Goal: Register for event/course

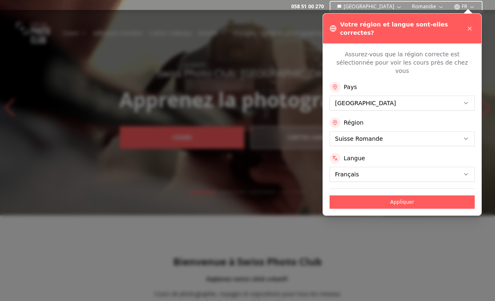
click at [469, 25] on icon at bounding box center [469, 28] width 7 height 7
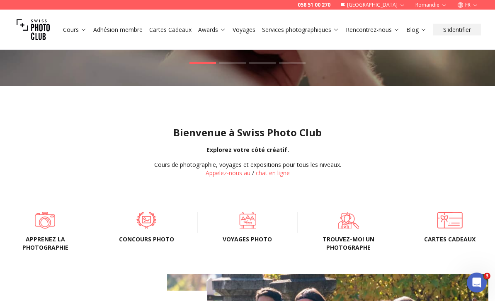
scroll to position [129, 0]
click at [60, 227] on span at bounding box center [45, 220] width 74 height 17
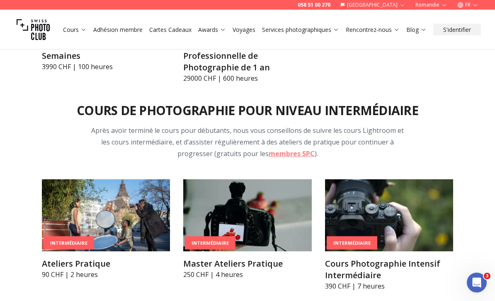
scroll to position [1116, 0]
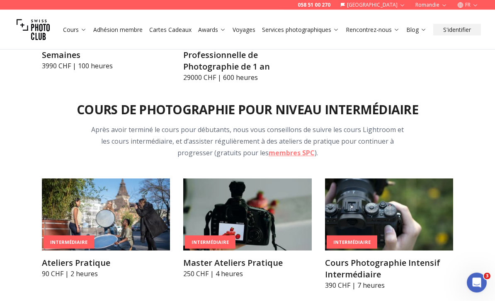
click at [393, 234] on img at bounding box center [389, 215] width 128 height 72
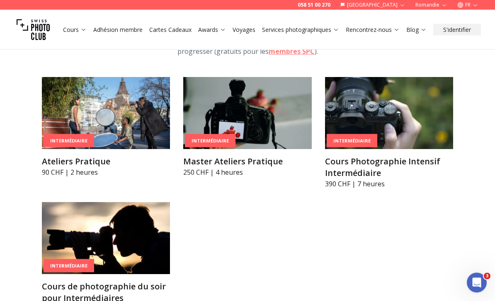
scroll to position [1218, 0]
click at [111, 251] on img at bounding box center [106, 238] width 128 height 72
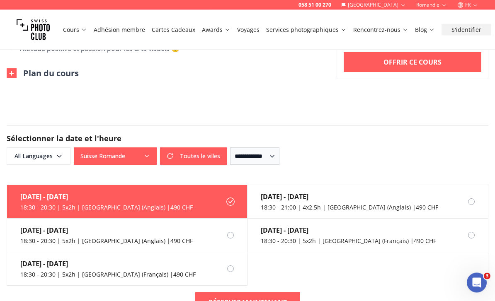
scroll to position [874, 0]
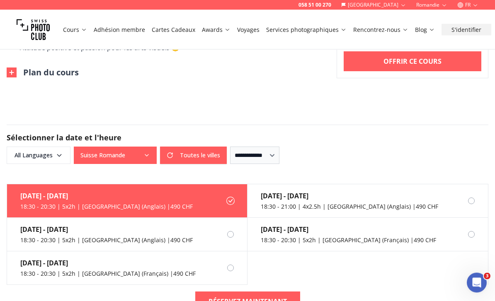
click at [152, 203] on div "18:30 - 20:30 | 5x2h | [GEOGRAPHIC_DATA] (Anglais) | 490 CHF" at bounding box center [106, 207] width 172 height 8
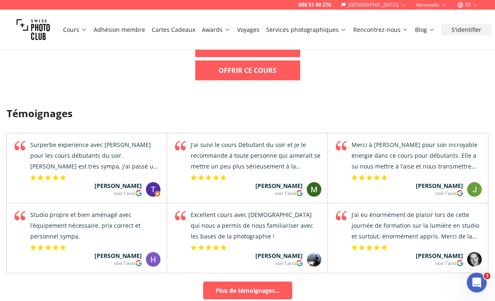
scroll to position [1129, 0]
click at [267, 282] on link "Plus de témoignages..." at bounding box center [247, 291] width 89 height 18
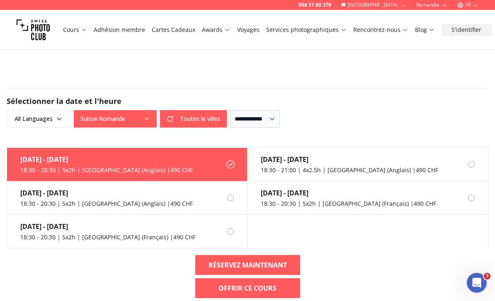
scroll to position [910, 0]
click at [43, 166] on div "18:30 - 20:30 | 5x2h | [GEOGRAPHIC_DATA] (Anglais) | 490 CHF" at bounding box center [106, 170] width 172 height 8
click at [51, 188] on div "[DATE] - [DATE]" at bounding box center [106, 193] width 172 height 10
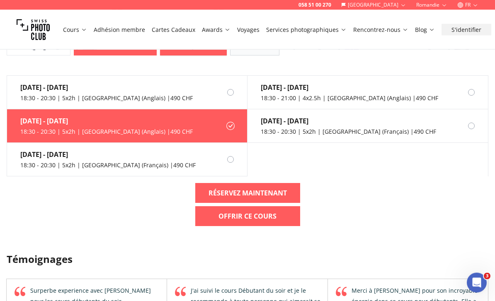
scroll to position [983, 0]
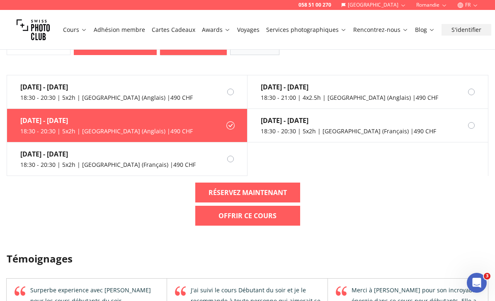
click at [64, 116] on div "[DATE] - [DATE]" at bounding box center [106, 121] width 172 height 10
click at [206, 118] on label "[DATE] - [DATE] 18:30 - 20:30 | 5x2h | [GEOGRAPHIC_DATA] (Anglais) | 490 CHF" at bounding box center [127, 126] width 240 height 34
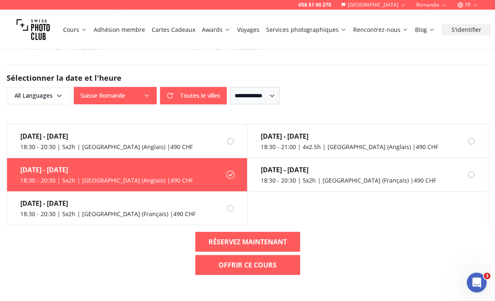
click at [154, 134] on label "[DATE] - [DATE] 18:30 - 20:30 | 5x2h | [GEOGRAPHIC_DATA] (Anglais) | 490 CHF" at bounding box center [127, 142] width 240 height 34
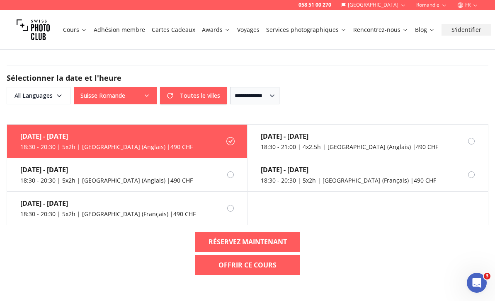
click at [270, 237] on b "RÉSERVEZ MAINTENANT" at bounding box center [247, 242] width 78 height 10
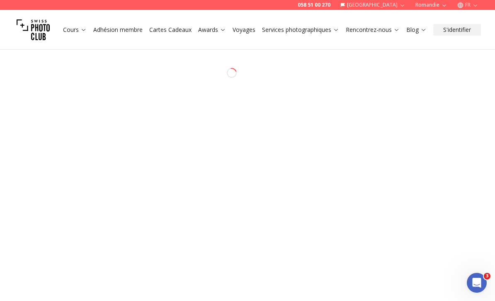
click at [493, 192] on div "058 51 00 270 Suisse Romandie FR Cours Adhésion membre Cartes Cadeaux Awards Vo…" at bounding box center [247, 301] width 495 height 523
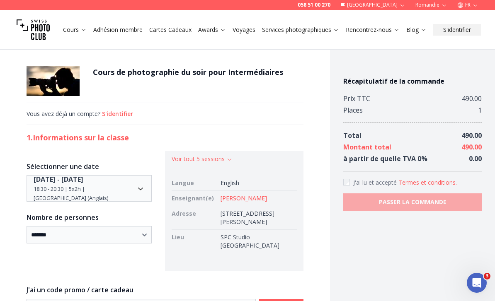
click at [234, 197] on link "[PERSON_NAME]" at bounding box center [243, 198] width 46 height 8
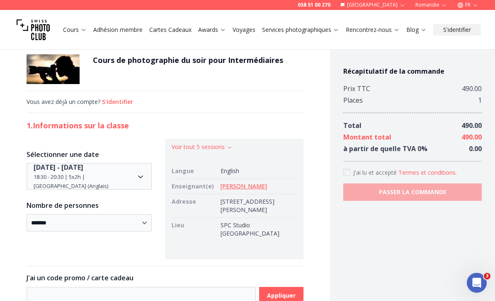
scroll to position [14, 0]
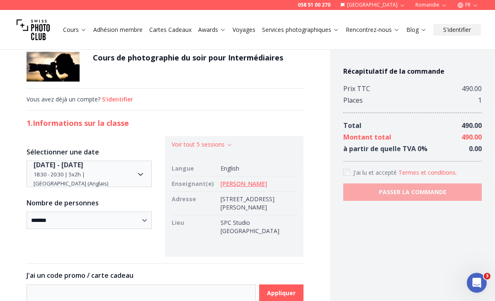
click at [482, 288] on div "Ouvrir le Messenger Intercom" at bounding box center [476, 282] width 27 height 27
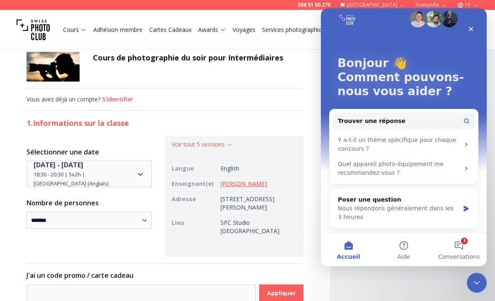
scroll to position [11, 0]
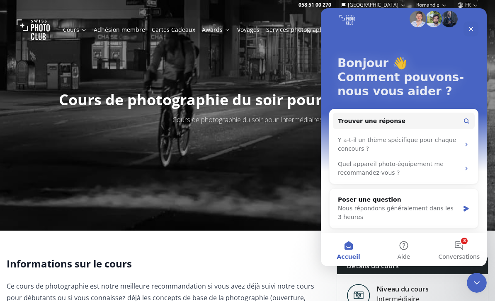
click at [434, 285] on div "Niveau du cours Intermédiaire" at bounding box center [412, 295] width 151 height 29
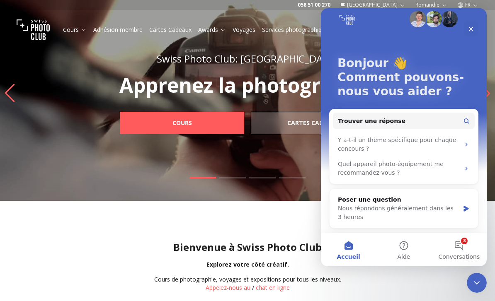
click at [202, 121] on link "Cours" at bounding box center [182, 123] width 124 height 22
click at [467, 22] on div "Fermer" at bounding box center [470, 29] width 15 height 15
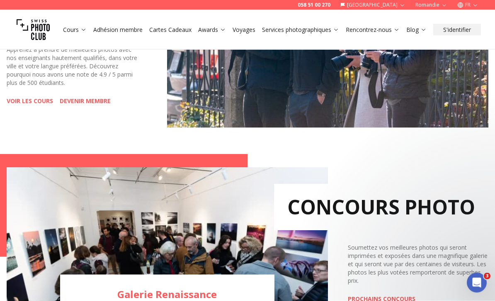
scroll to position [454, 0]
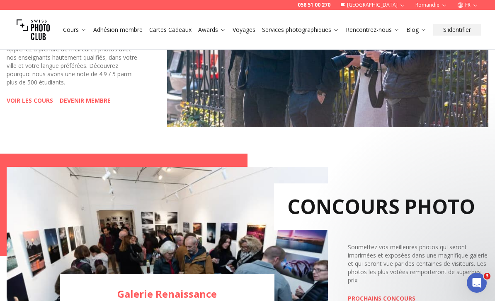
click at [39, 100] on link "VOIR LES COURS" at bounding box center [30, 101] width 46 height 8
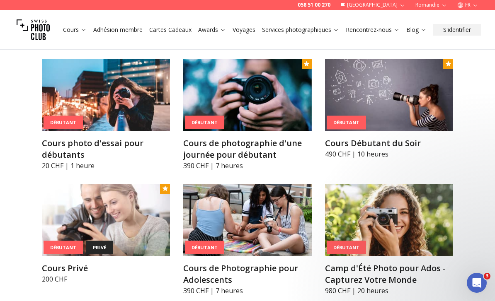
scroll to position [420, 0]
click at [415, 99] on img at bounding box center [389, 95] width 128 height 72
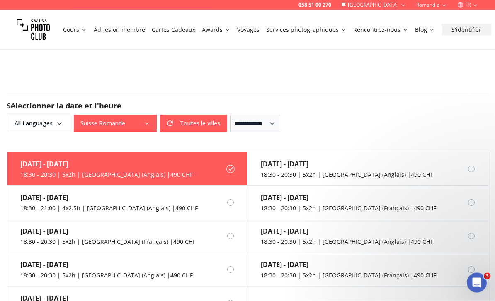
scroll to position [591, 0]
click at [118, 175] on div "18:30 - 20:30 | 5x2h | [GEOGRAPHIC_DATA] (Anglais) | 490 CHF" at bounding box center [106, 175] width 172 height 8
click at [63, 163] on div "[DATE] - [DATE]" at bounding box center [106, 164] width 172 height 10
click at [94, 177] on div "18:30 - 20:30 | 5x2h | [GEOGRAPHIC_DATA] (Anglais) | 490 CHF" at bounding box center [106, 175] width 172 height 8
click at [58, 164] on div "[DATE] - [DATE]" at bounding box center [106, 164] width 172 height 10
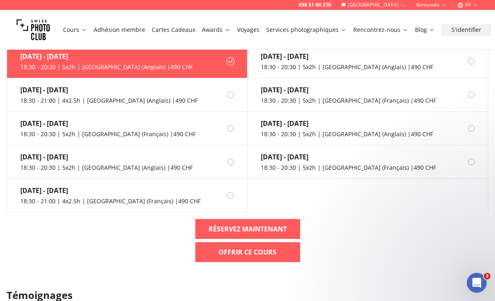
scroll to position [725, 0]
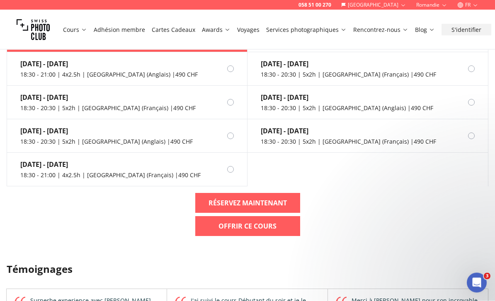
click at [273, 206] on b "RÉSERVEZ MAINTENANT" at bounding box center [247, 203] width 78 height 10
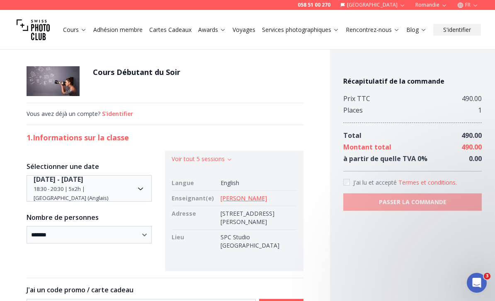
click at [233, 198] on link "[PERSON_NAME]" at bounding box center [243, 198] width 46 height 8
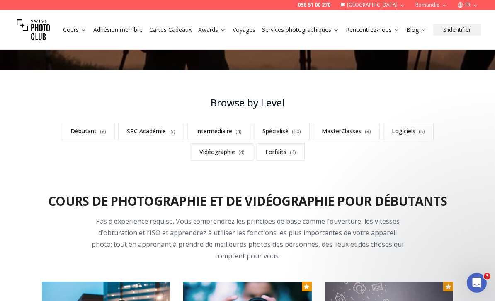
scroll to position [197, 0]
click at [150, 128] on link "SPC Académie ( 5 )" at bounding box center [151, 131] width 66 height 17
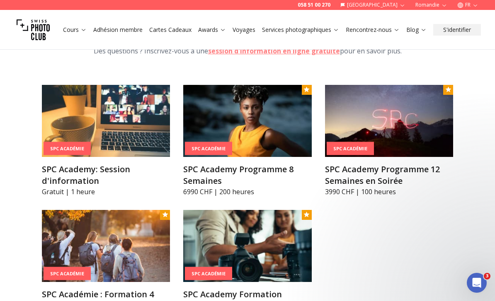
scroll to position [863, 0]
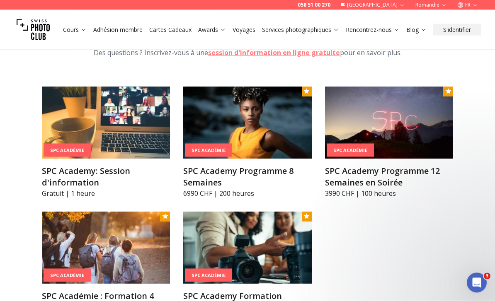
click at [406, 115] on img at bounding box center [389, 123] width 128 height 72
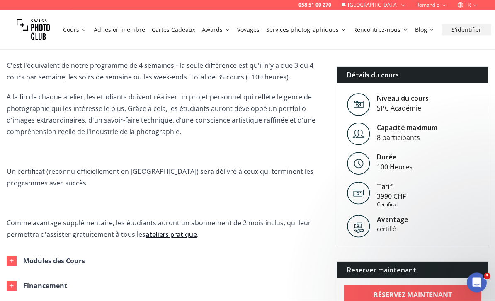
scroll to position [287, 0]
click at [482, 283] on icon "Ouvrir le Messenger Intercom" at bounding box center [477, 283] width 14 height 14
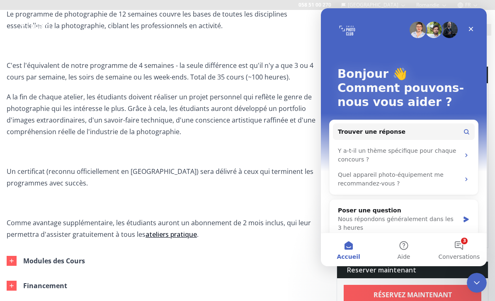
scroll to position [0, 0]
click at [471, 20] on div "Bonjour 👋 Comment pouvons-nous vous aider ?" at bounding box center [403, 89] width 149 height 163
click at [471, 26] on icon "Fermer" at bounding box center [470, 29] width 7 height 7
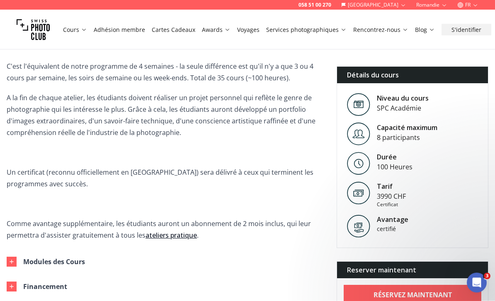
scroll to position [287, 0]
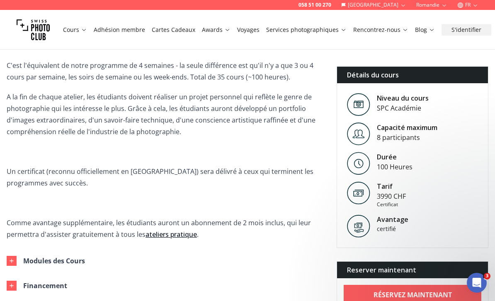
click at [13, 262] on icon "button" at bounding box center [11, 261] width 7 height 7
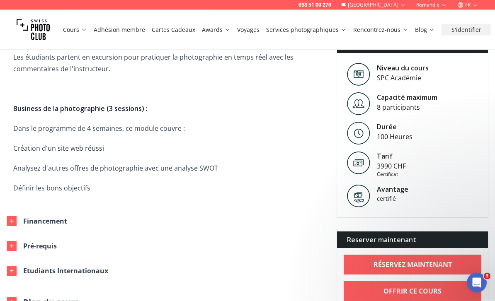
scroll to position [1159, 0]
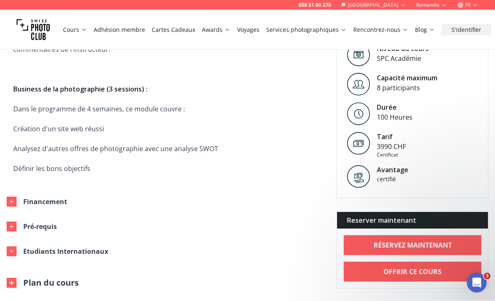
click at [10, 215] on button "Pré-requis" at bounding box center [158, 227] width 316 height 25
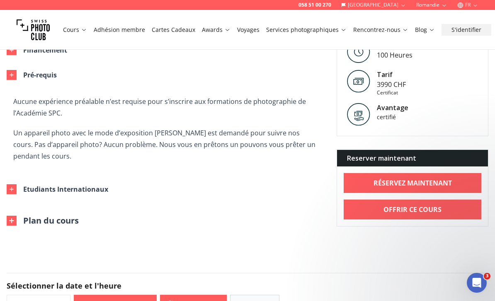
scroll to position [1311, 0]
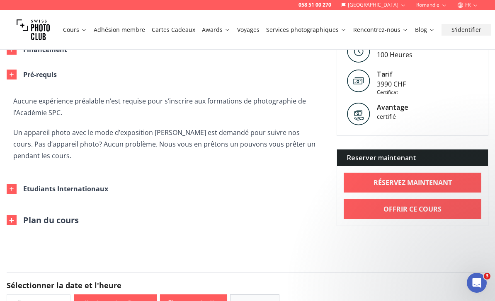
click at [7, 215] on img at bounding box center [12, 220] width 10 height 10
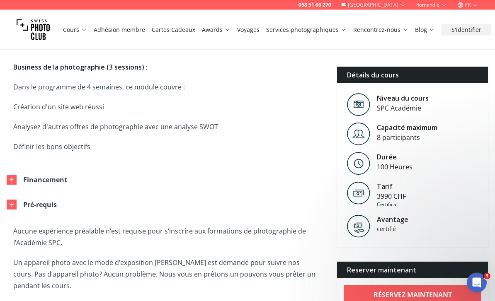
click at [11, 175] on div "button" at bounding box center [12, 180] width 10 height 10
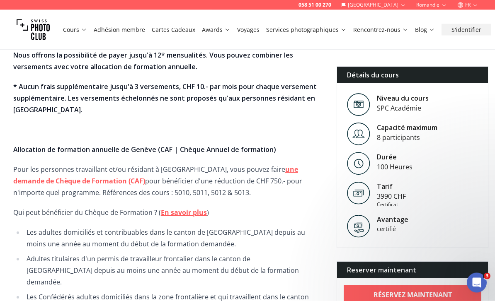
scroll to position [1352, 0]
